Goal: Transaction & Acquisition: Purchase product/service

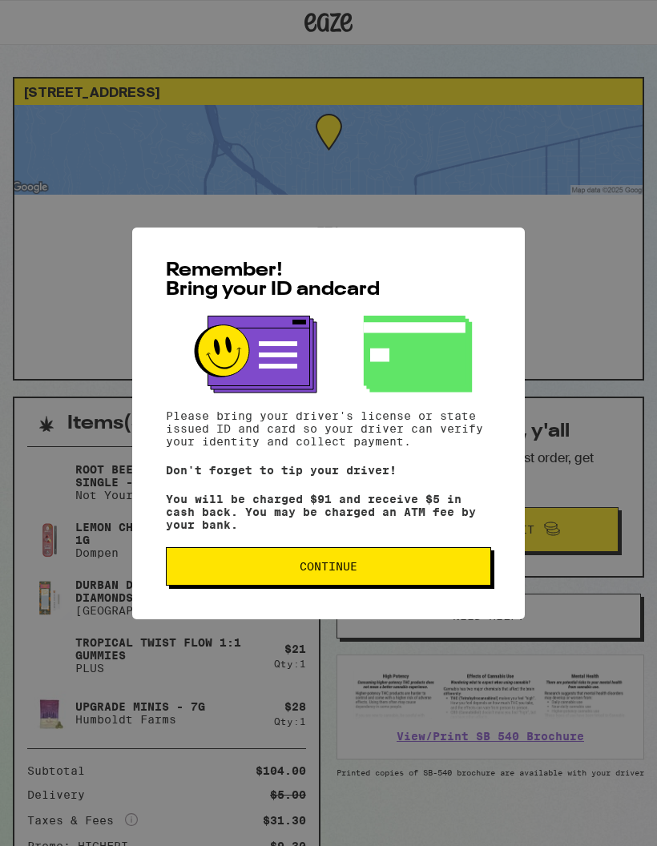
click at [365, 572] on span "Continue" at bounding box center [328, 566] width 298 height 11
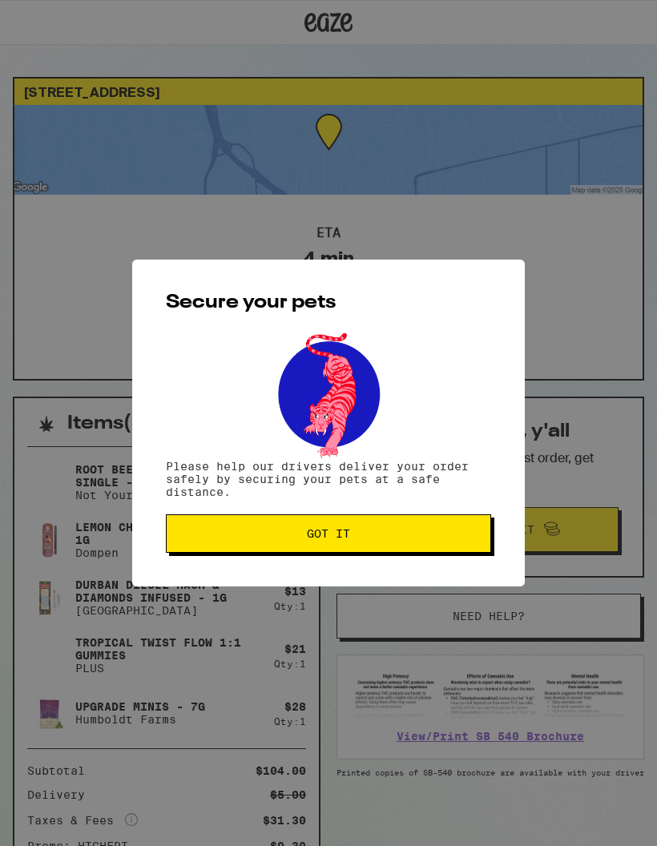
click at [356, 531] on button "Got it" at bounding box center [328, 533] width 325 height 38
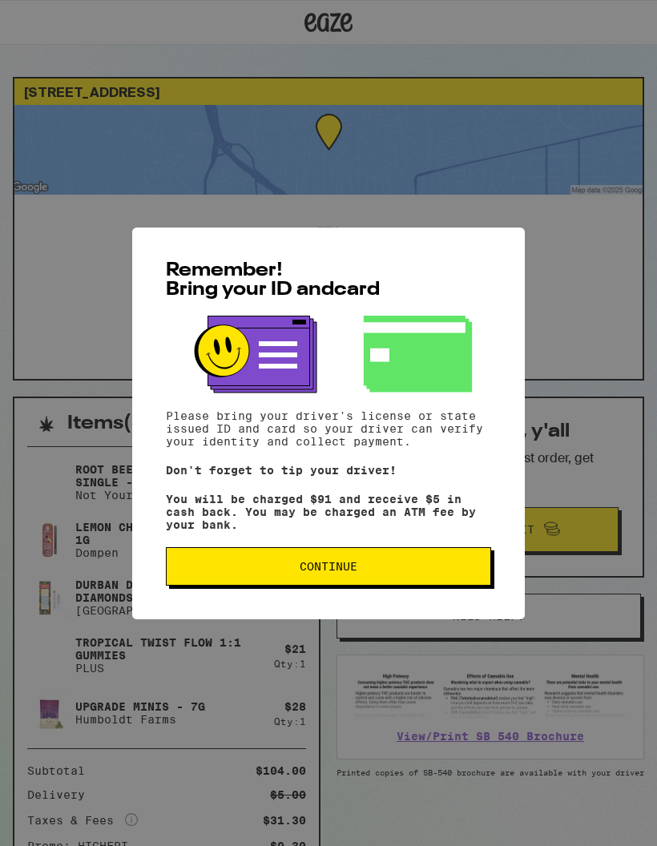
click at [348, 585] on button "Continue" at bounding box center [328, 566] width 325 height 38
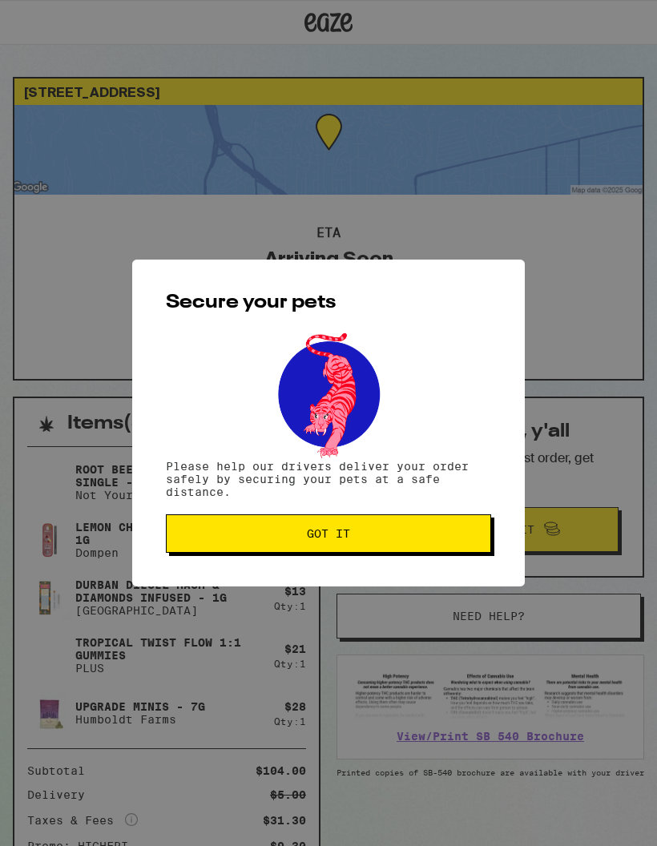
click at [369, 534] on span "Got it" at bounding box center [328, 533] width 298 height 11
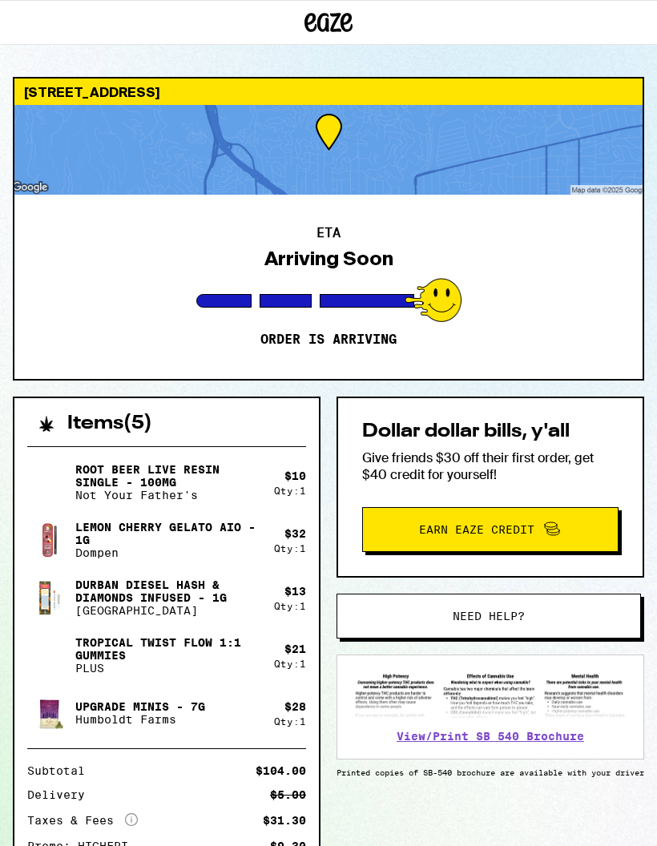
click at [304, 407] on div "Items ( 5 )" at bounding box center [166, 415] width 304 height 35
click at [249, 760] on div "Root Beer Live Resin Single - 100mg Not Your Father's $ 10 Qty: 1 Lemon Cherry …" at bounding box center [166, 720] width 304 height 575
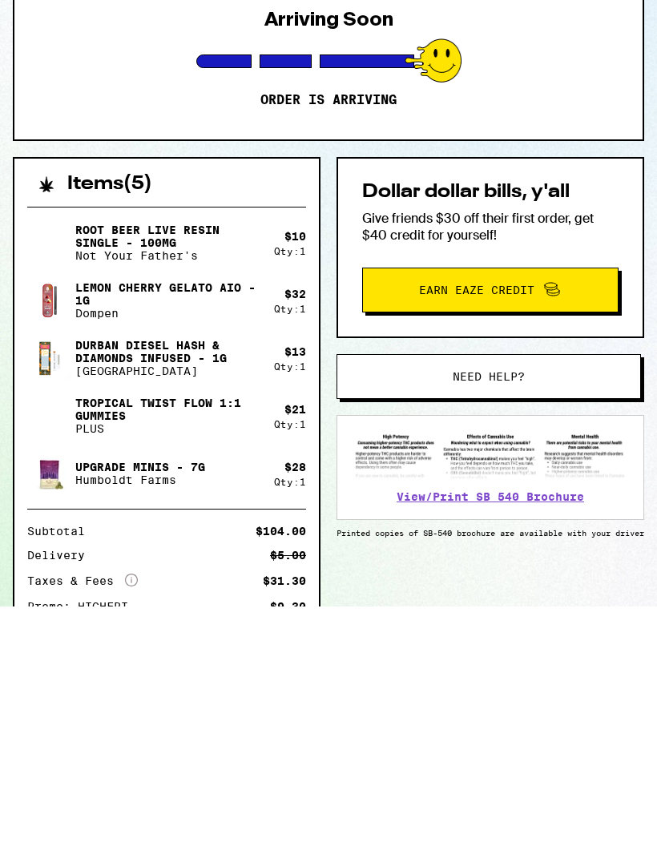
scroll to position [240, 0]
